Goal: Task Accomplishment & Management: Use online tool/utility

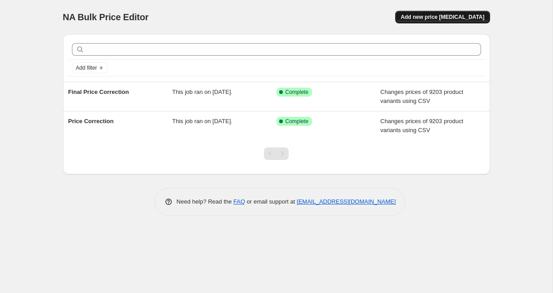
click at [443, 17] on span "Add new price [MEDICAL_DATA]" at bounding box center [442, 16] width 84 height 7
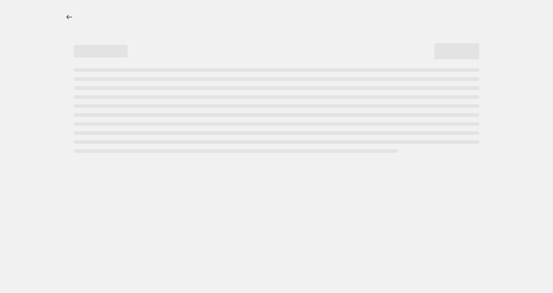
select select "percentage"
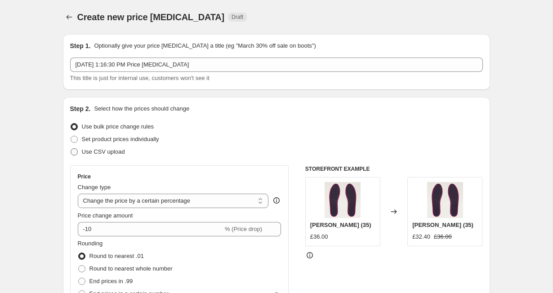
click at [73, 154] on span at bounding box center [74, 151] width 7 height 7
click at [71, 149] on input "Use CSV upload" at bounding box center [71, 148] width 0 height 0
radio input "true"
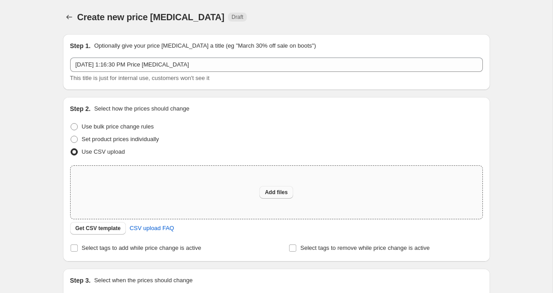
click at [267, 194] on span "Add files" at bounding box center [276, 192] width 23 height 7
type input "C:\fakepath\Fixed Prices UK.csv"
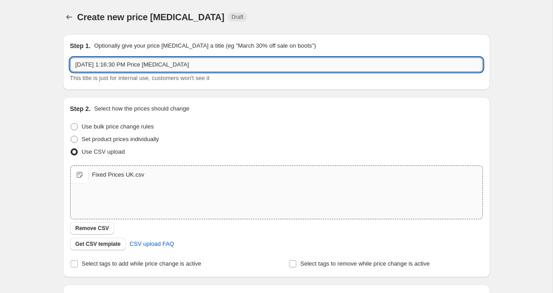
click at [165, 60] on input "[DATE] 1:16:30 PM Price [MEDICAL_DATA]" at bounding box center [276, 65] width 413 height 14
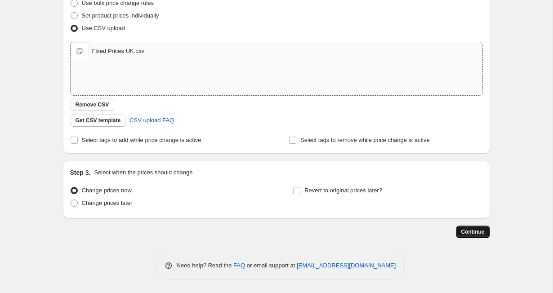
scroll to position [124, 0]
type input "Price Fix"
click at [460, 231] on button "Continue" at bounding box center [473, 232] width 34 height 13
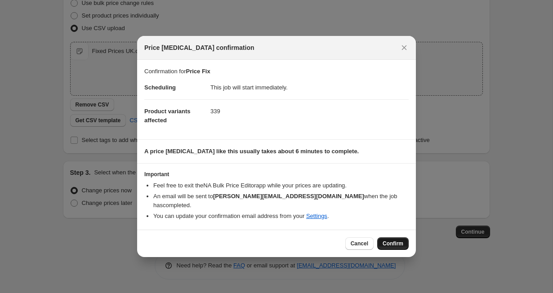
click at [392, 240] on span "Confirm" at bounding box center [392, 243] width 21 height 7
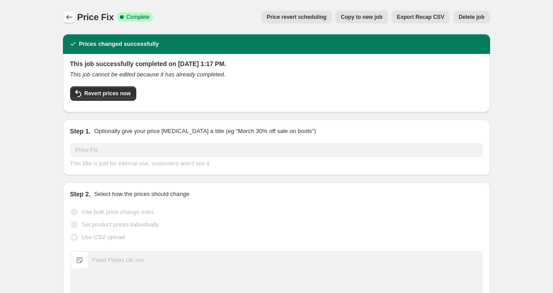
click at [71, 15] on icon "Price change jobs" at bounding box center [69, 17] width 9 height 9
